Goal: Task Accomplishment & Management: Manage account settings

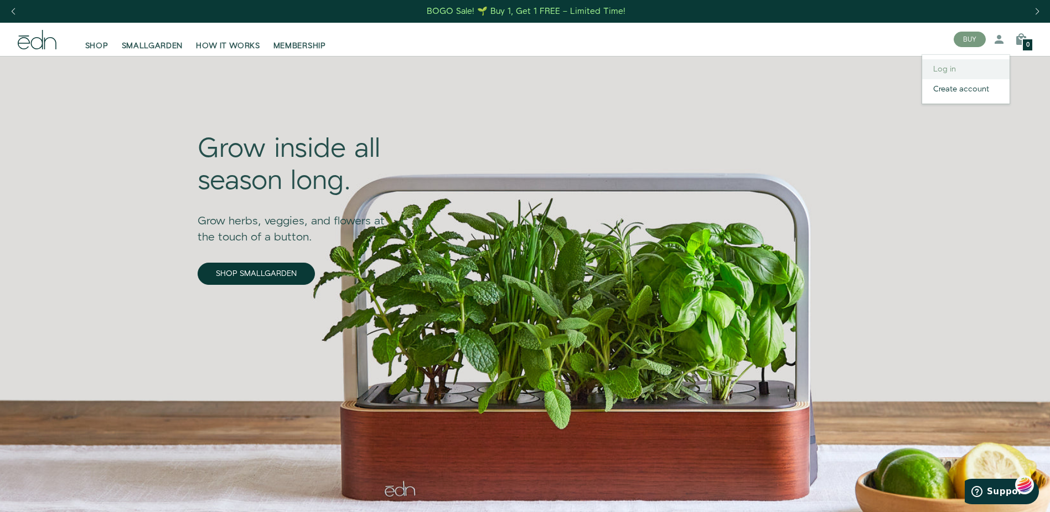
click at [950, 68] on link "Log in" at bounding box center [965, 69] width 87 height 20
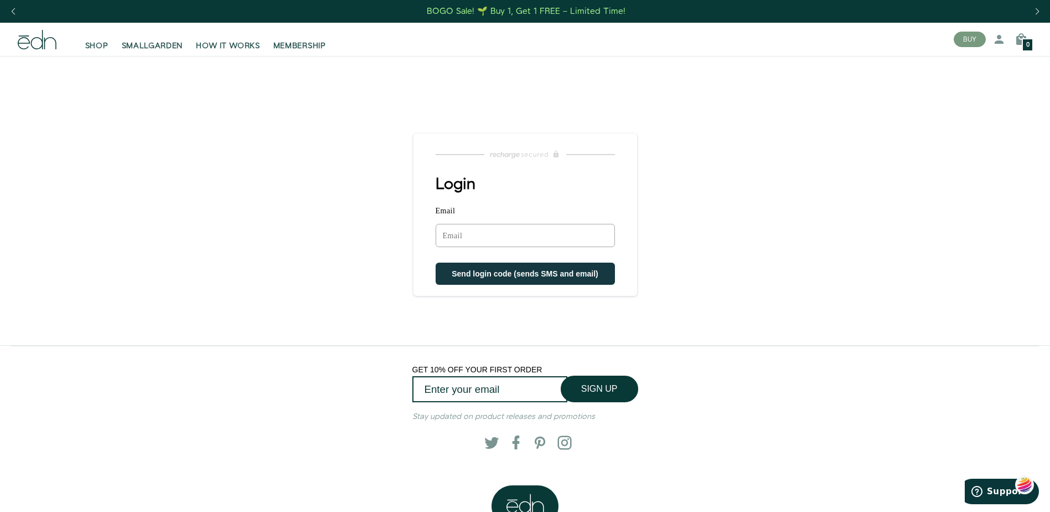
click at [452, 235] on input "Email" at bounding box center [525, 235] width 179 height 23
click at [446, 234] on input "Email" at bounding box center [525, 235] width 179 height 23
type input "[PERSON_NAME][EMAIL_ADDRESS][DOMAIN_NAME]"
click at [511, 273] on span "Send login code (sends SMS and email)" at bounding box center [525, 274] width 147 height 9
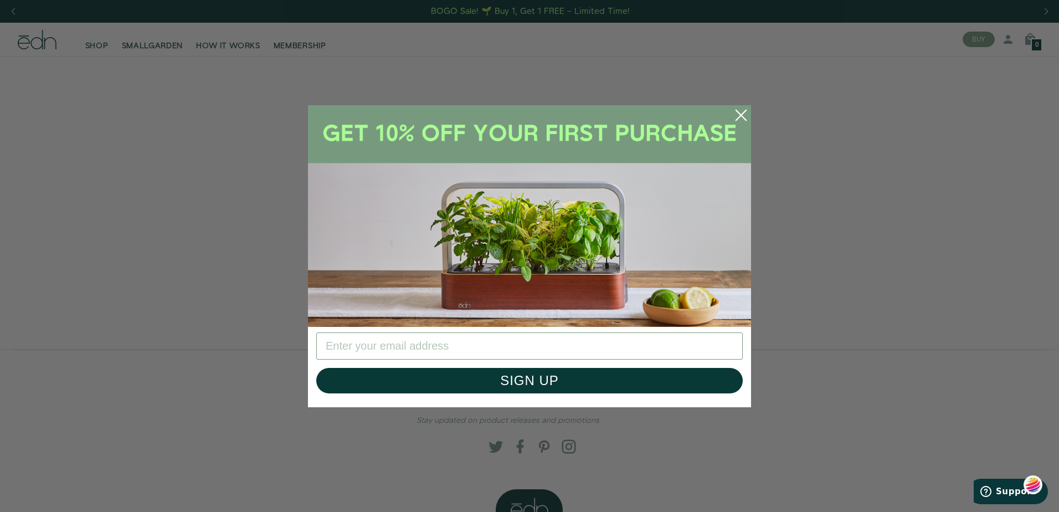
click at [740, 113] on icon "Close dialog" at bounding box center [741, 115] width 10 height 10
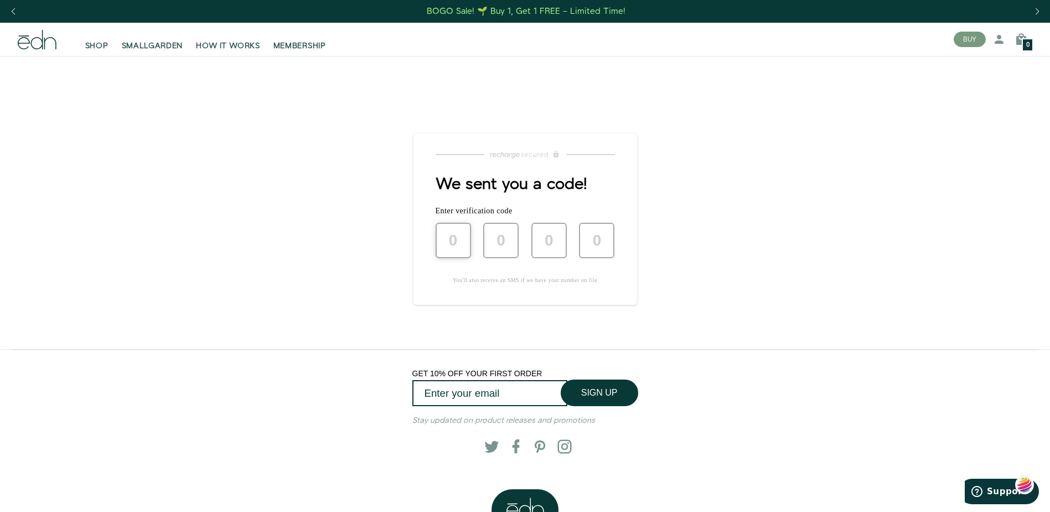
click at [451, 238] on input "text" at bounding box center [453, 240] width 35 height 35
type input "5"
type input "9"
type input "1"
type input "3"
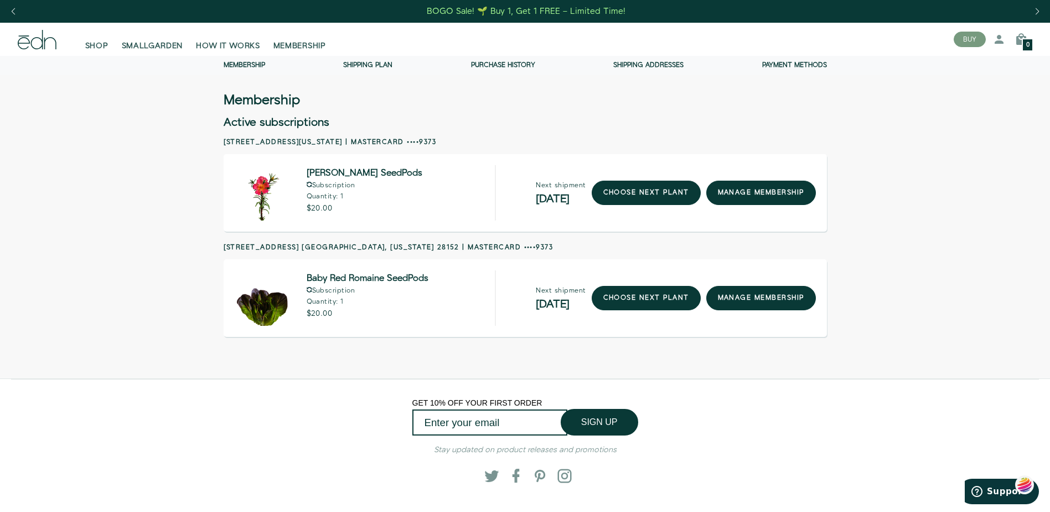
click at [493, 63] on link "Purchase history" at bounding box center [503, 64] width 64 height 9
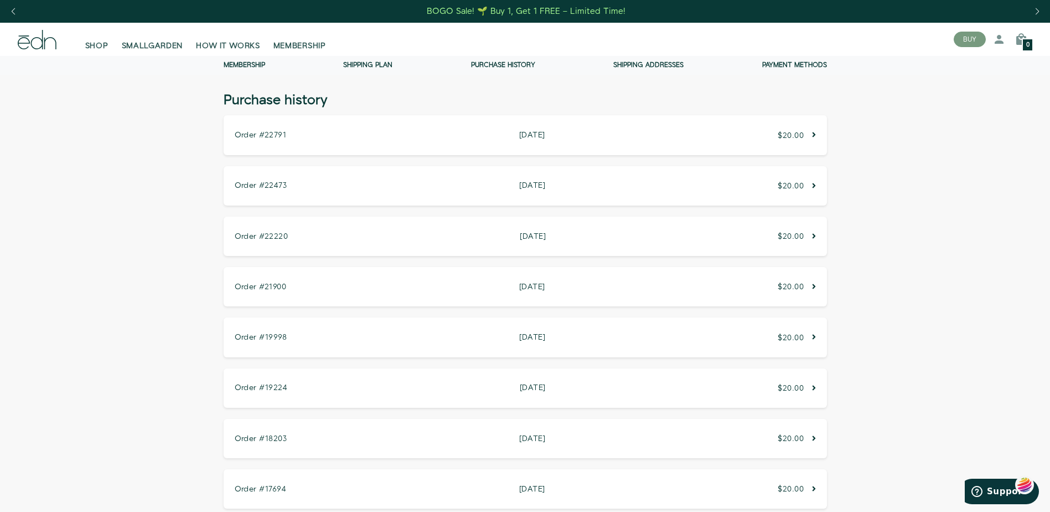
click at [808, 135] on p "$20.00" at bounding box center [797, 135] width 38 height 8
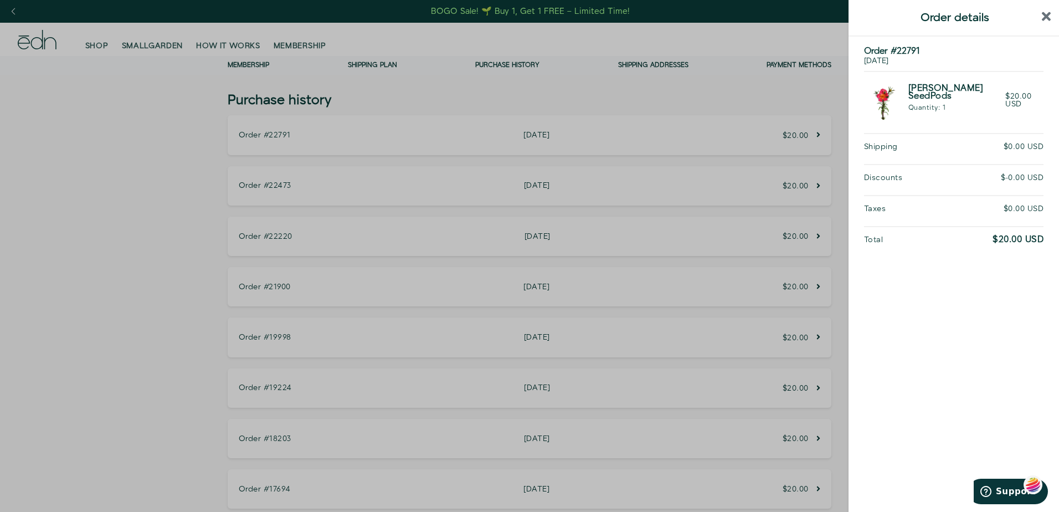
click at [601, 149] on div at bounding box center [529, 256] width 1059 height 512
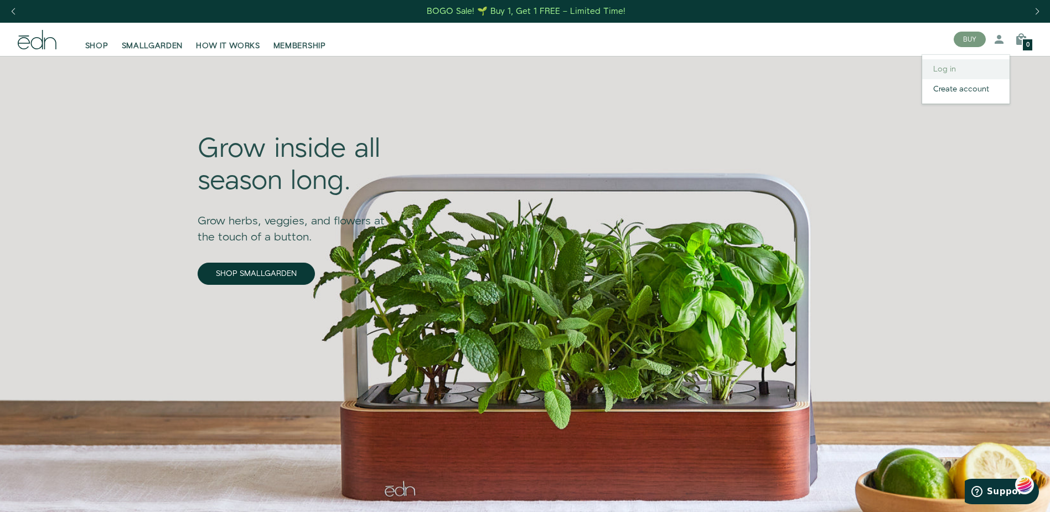
click at [947, 69] on link "Log in" at bounding box center [965, 69] width 87 height 20
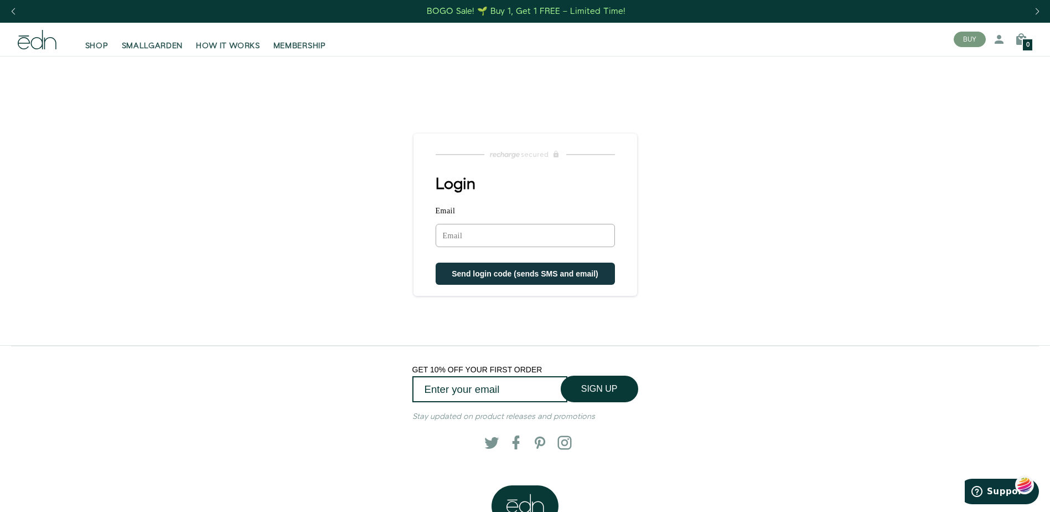
click at [453, 234] on input "Email" at bounding box center [525, 235] width 179 height 23
type input "kathyhammett@carolina.rr.com"
click at [503, 272] on span "Send login code (sends SMS and email)" at bounding box center [525, 274] width 147 height 9
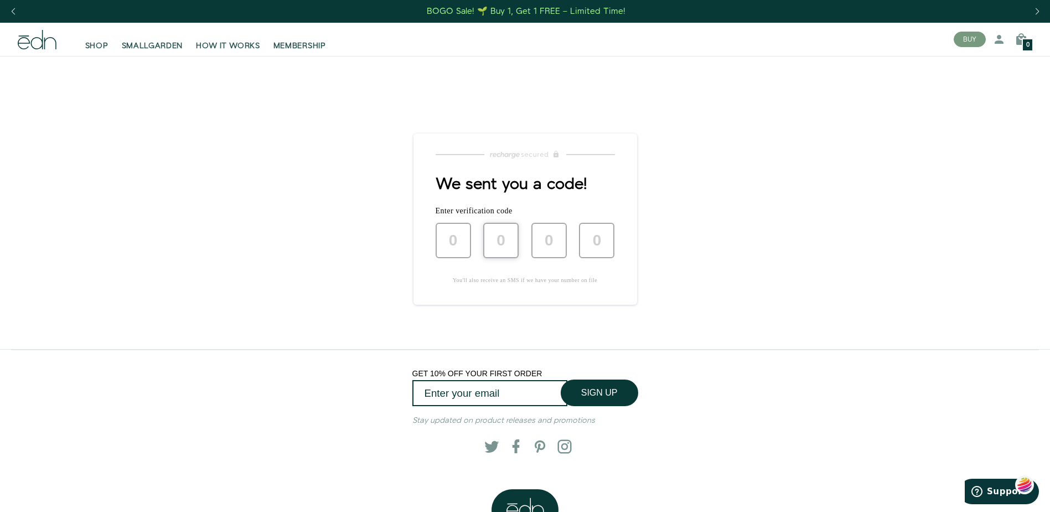
type input "5"
type input "9"
type input "1"
type input "3"
click at [604, 239] on input "3" at bounding box center [596, 240] width 35 height 35
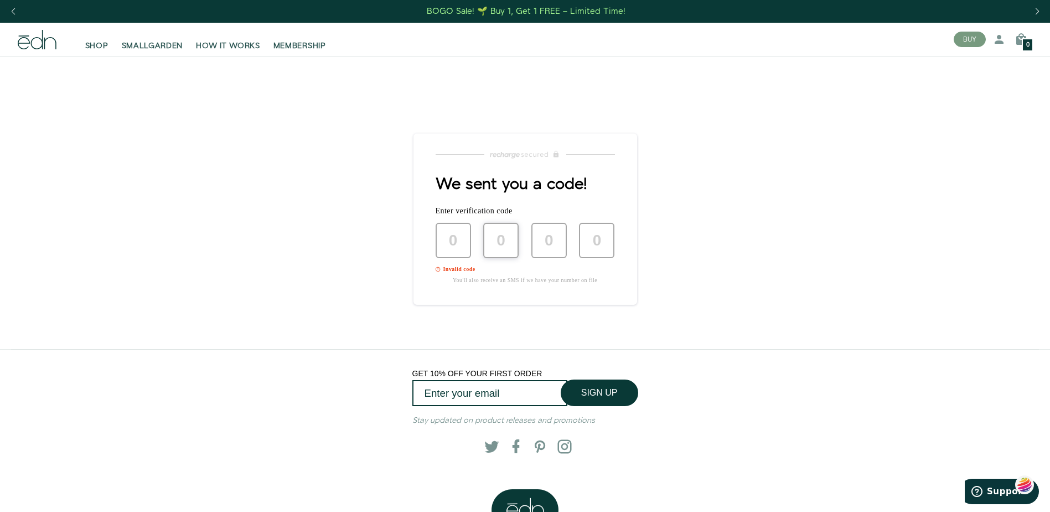
type input "6"
type input "7"
type input "1"
type input "5"
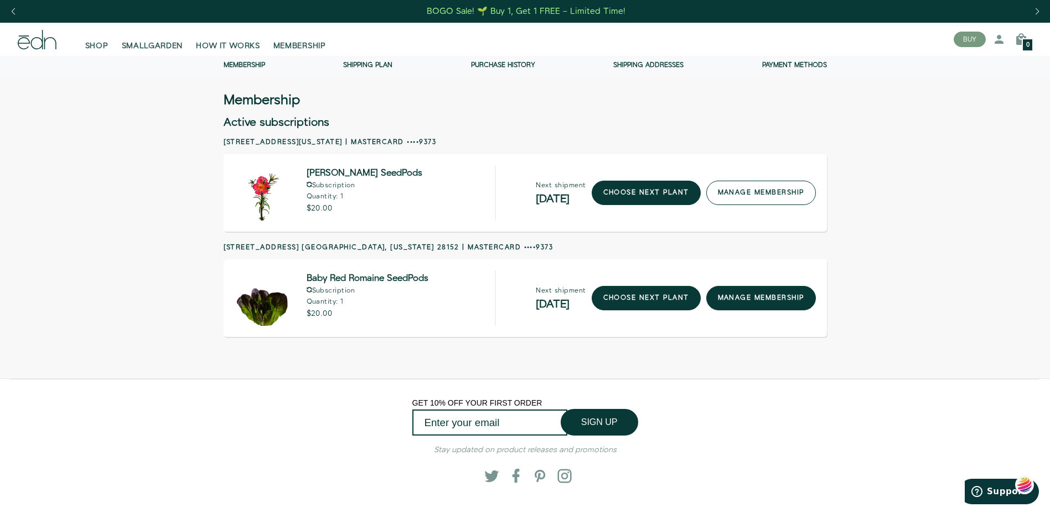
click at [773, 190] on link "manage membership" at bounding box center [761, 192] width 110 height 24
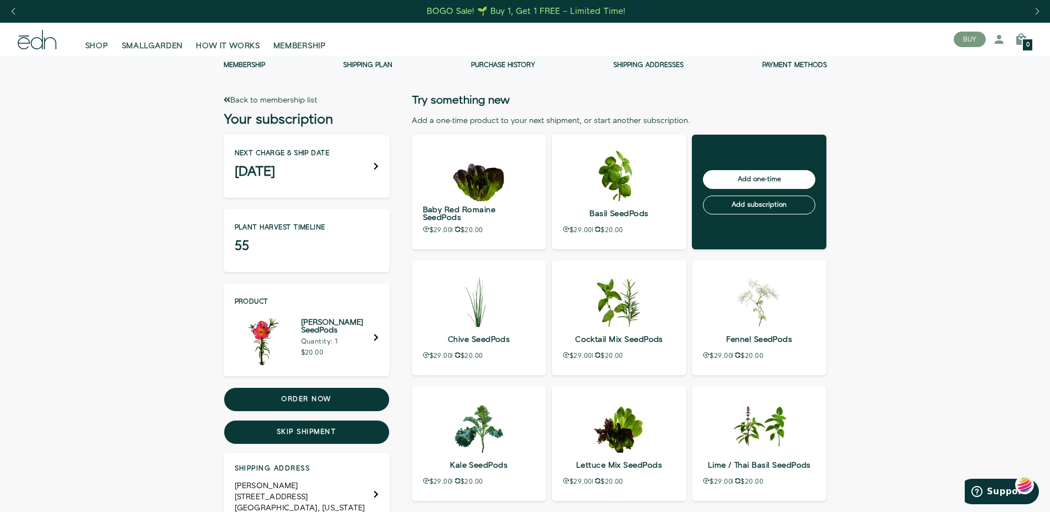
click at [761, 177] on input "Add one-time" at bounding box center [759, 179] width 112 height 19
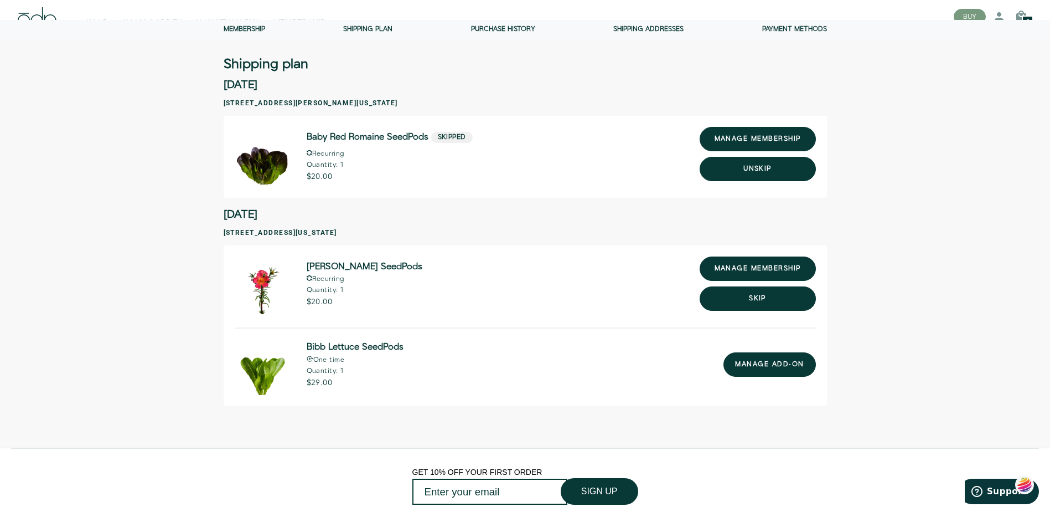
scroll to position [55, 0]
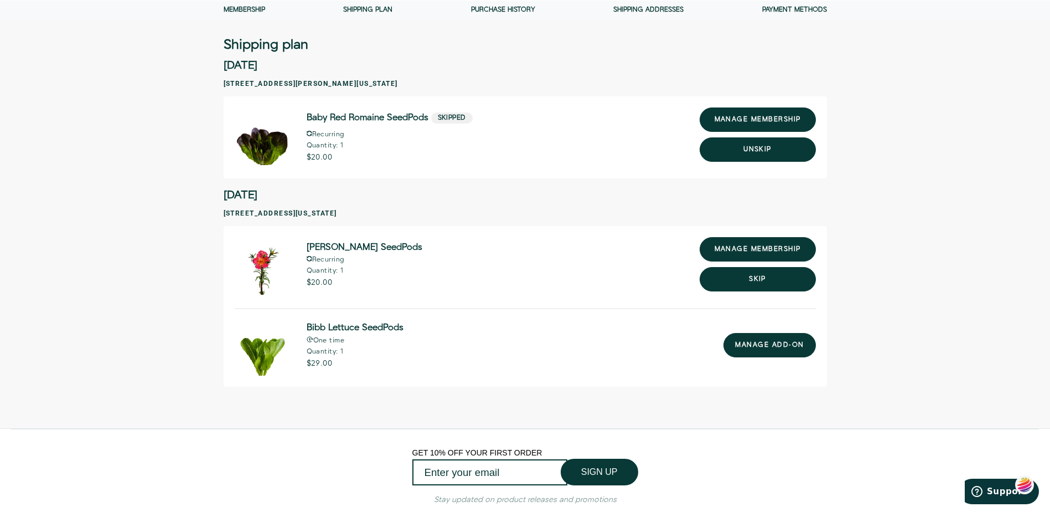
click at [765, 278] on button "Skip" at bounding box center [758, 279] width 116 height 24
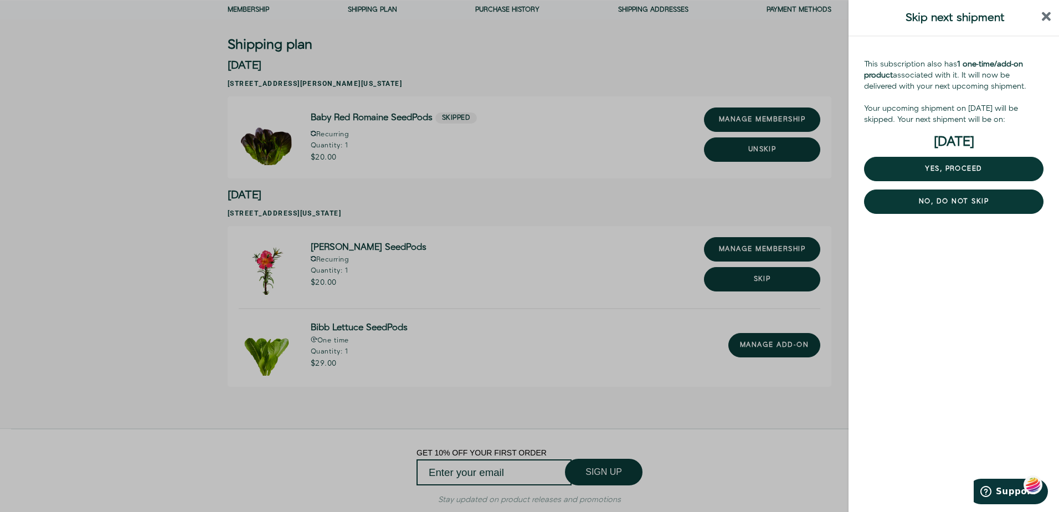
click at [779, 343] on div at bounding box center [529, 256] width 1059 height 512
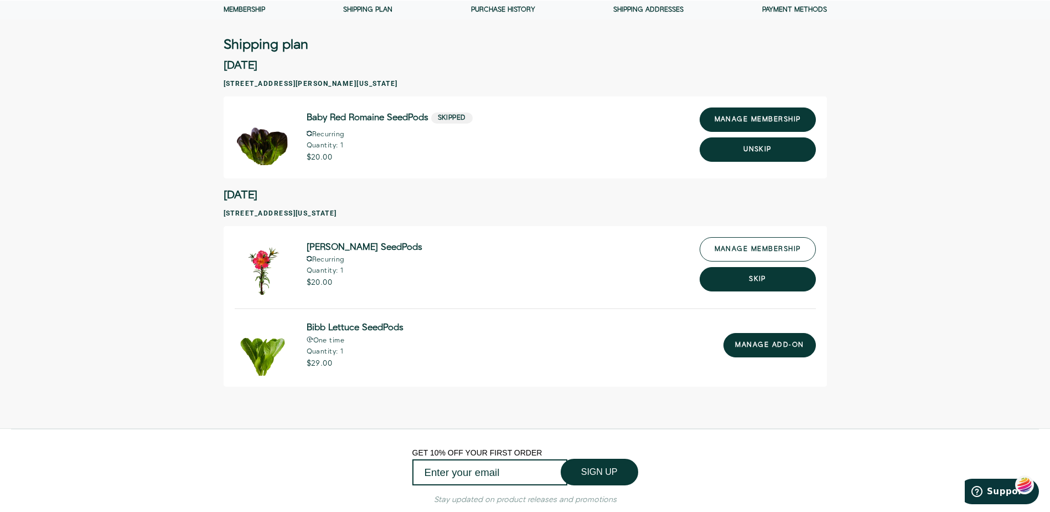
click at [742, 246] on link "manage membership" at bounding box center [758, 249] width 116 height 24
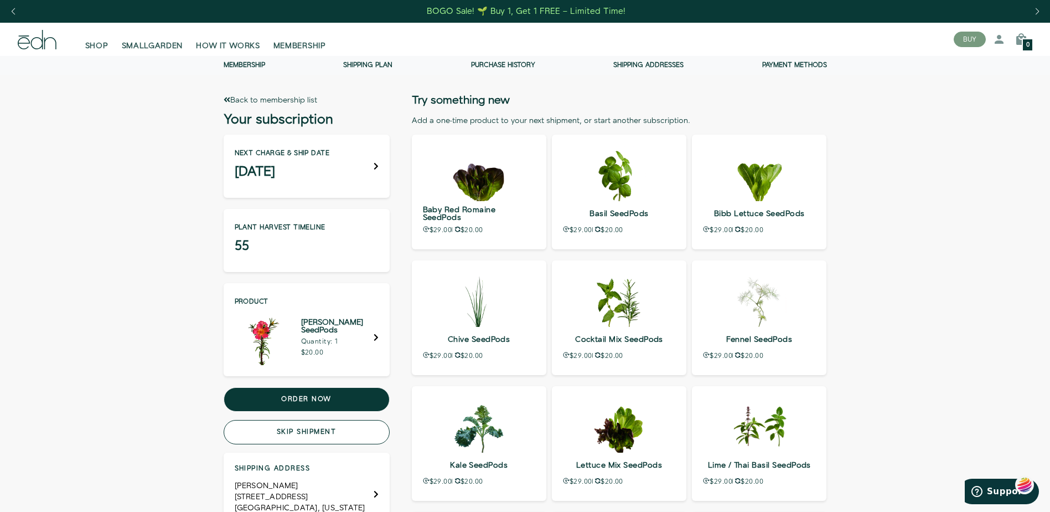
click at [321, 432] on button "Skip shipment" at bounding box center [307, 432] width 166 height 24
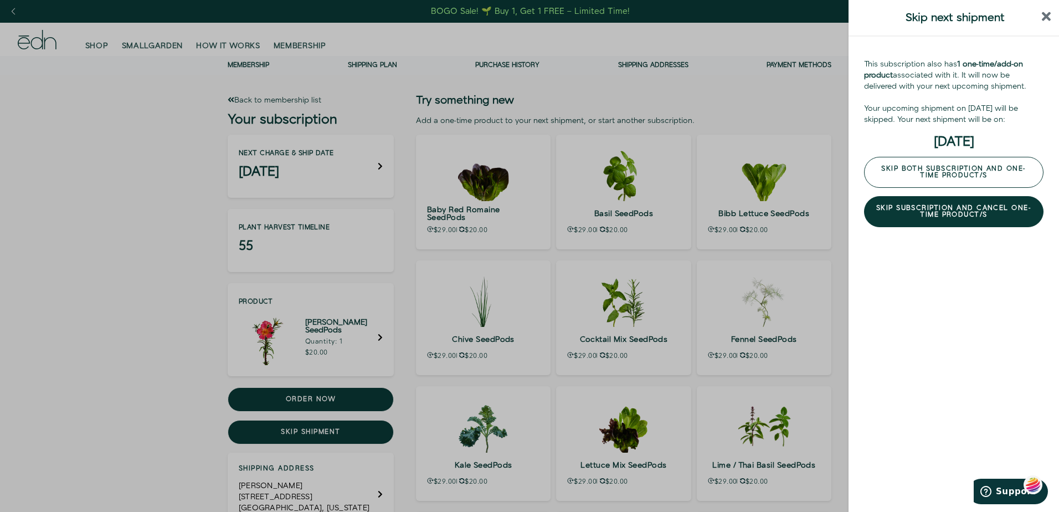
click at [969, 167] on button "Skip both subscription and one-time product/s" at bounding box center [953, 172] width 179 height 31
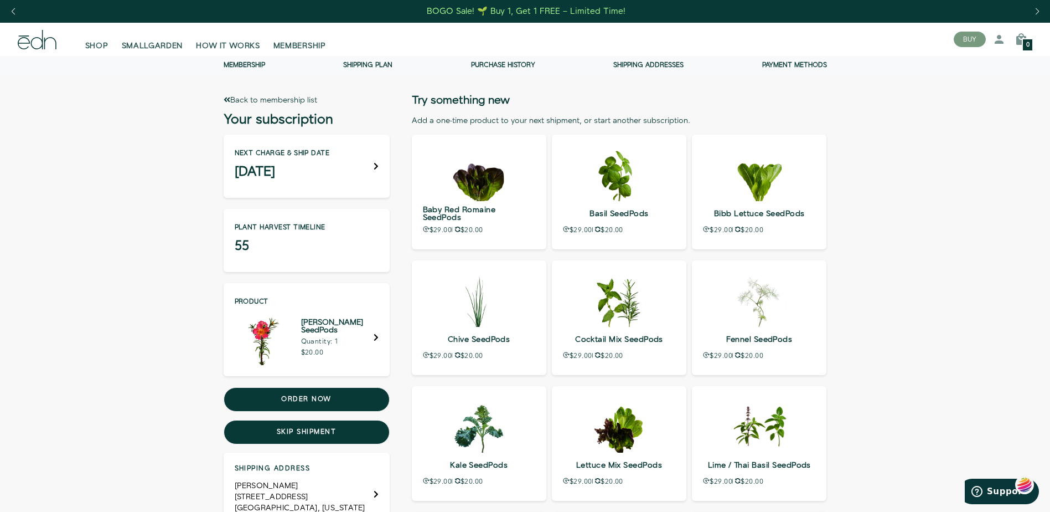
click at [508, 64] on link "Purchase history" at bounding box center [503, 64] width 64 height 9
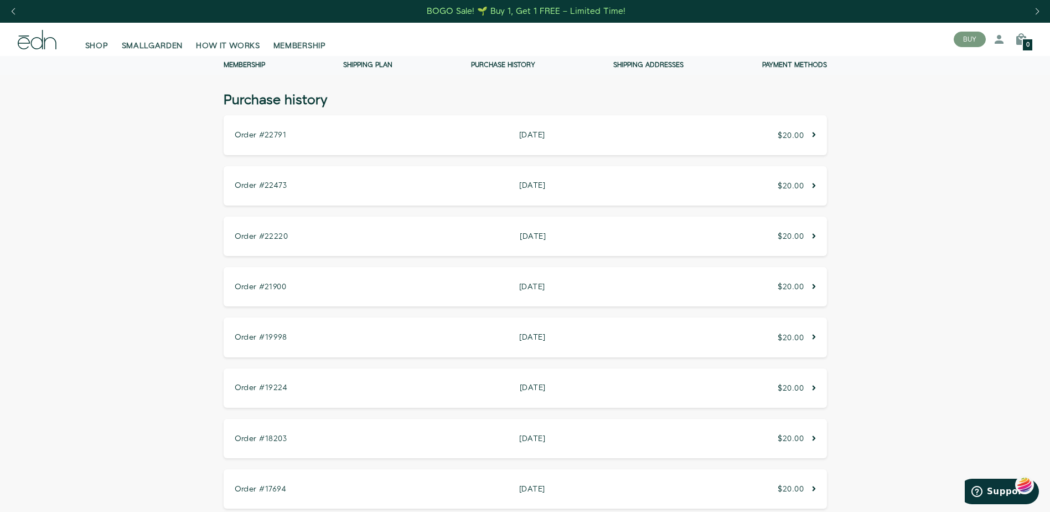
click at [793, 133] on span "$20.00" at bounding box center [791, 135] width 26 height 11
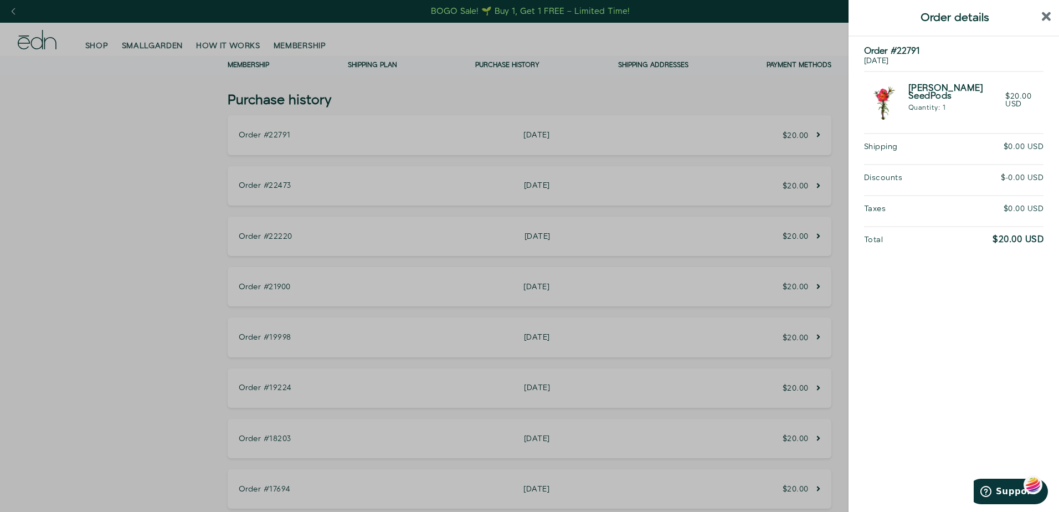
click at [1044, 16] on icon "close sidebar" at bounding box center [1045, 16] width 9 height 9
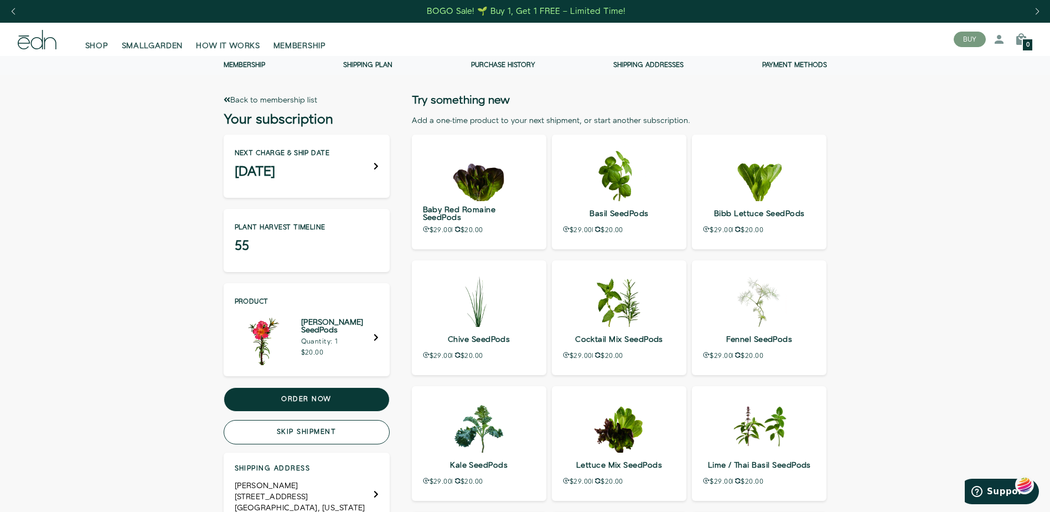
click at [312, 430] on button "Skip shipment" at bounding box center [307, 432] width 166 height 24
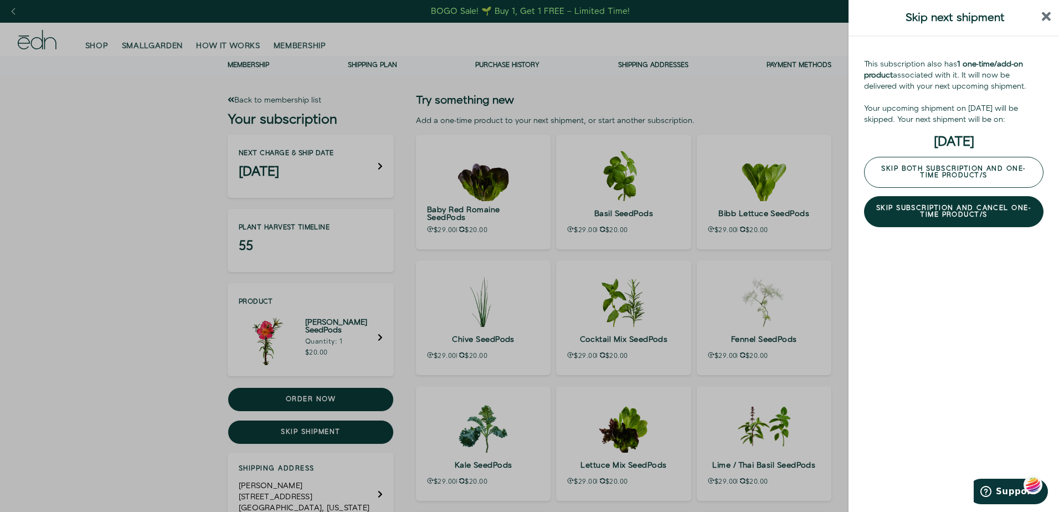
click at [945, 166] on button "Skip both subscription and one-time product/s" at bounding box center [953, 172] width 179 height 31
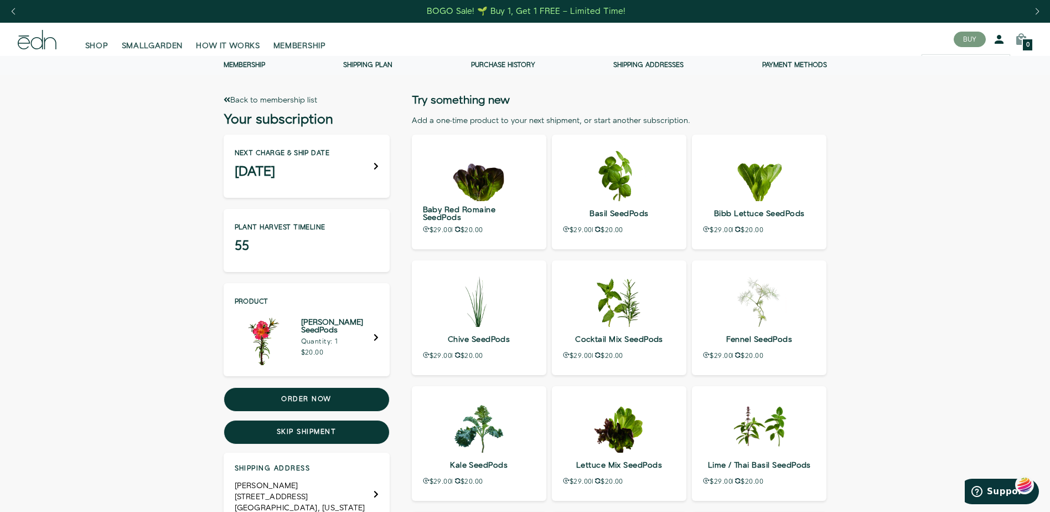
click at [1000, 37] on icon at bounding box center [999, 39] width 13 height 13
click at [999, 38] on icon at bounding box center [999, 39] width 13 height 13
